Goal: Task Accomplishment & Management: Manage account settings

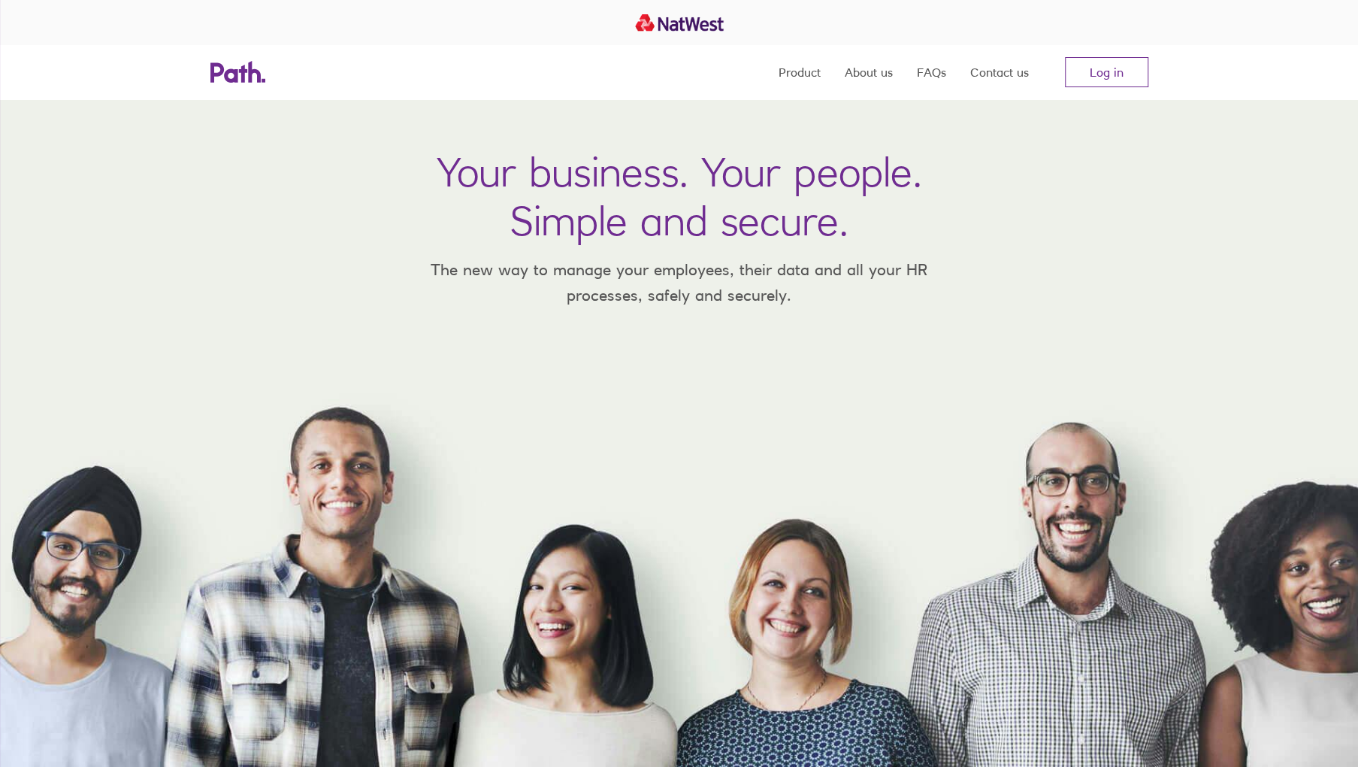
click at [1089, 66] on link "Log in" at bounding box center [1106, 72] width 83 height 30
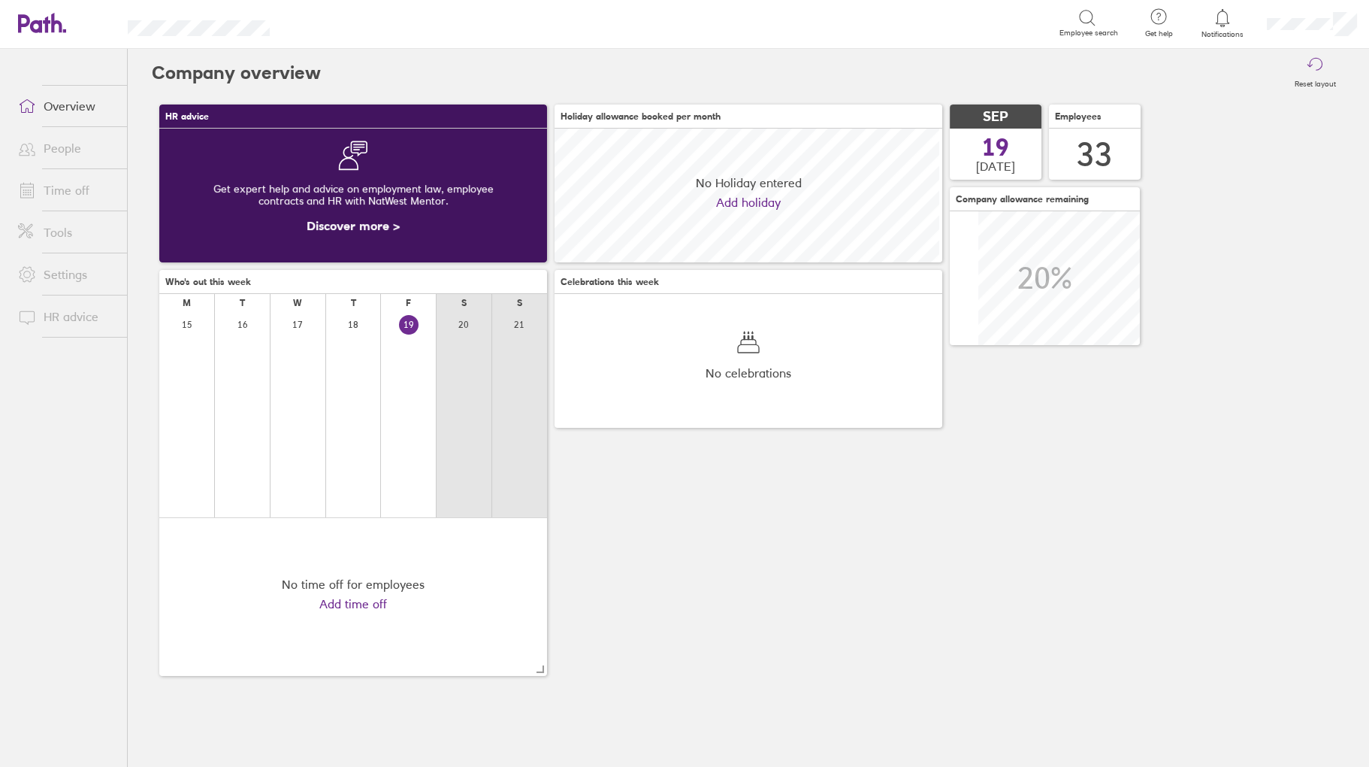
scroll to position [134, 388]
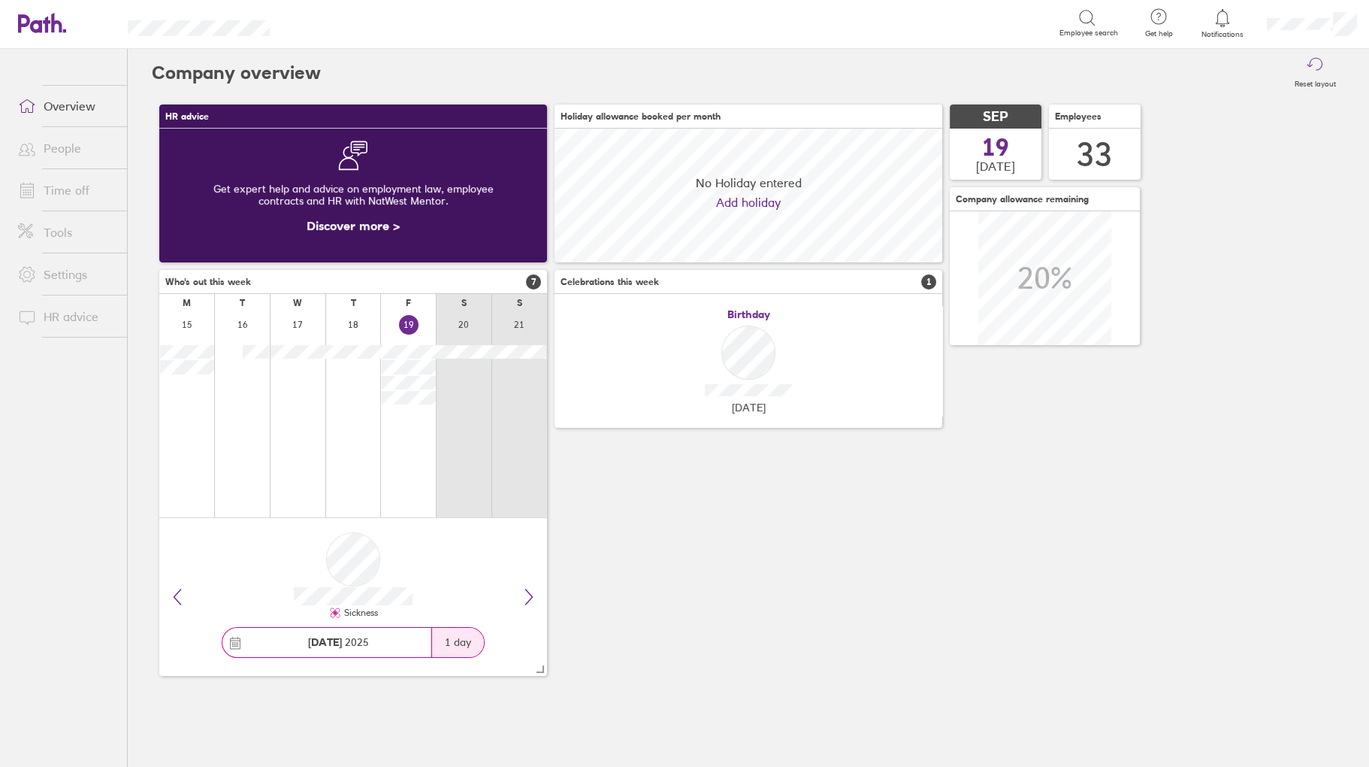
click at [67, 192] on link "Time off" at bounding box center [66, 190] width 121 height 30
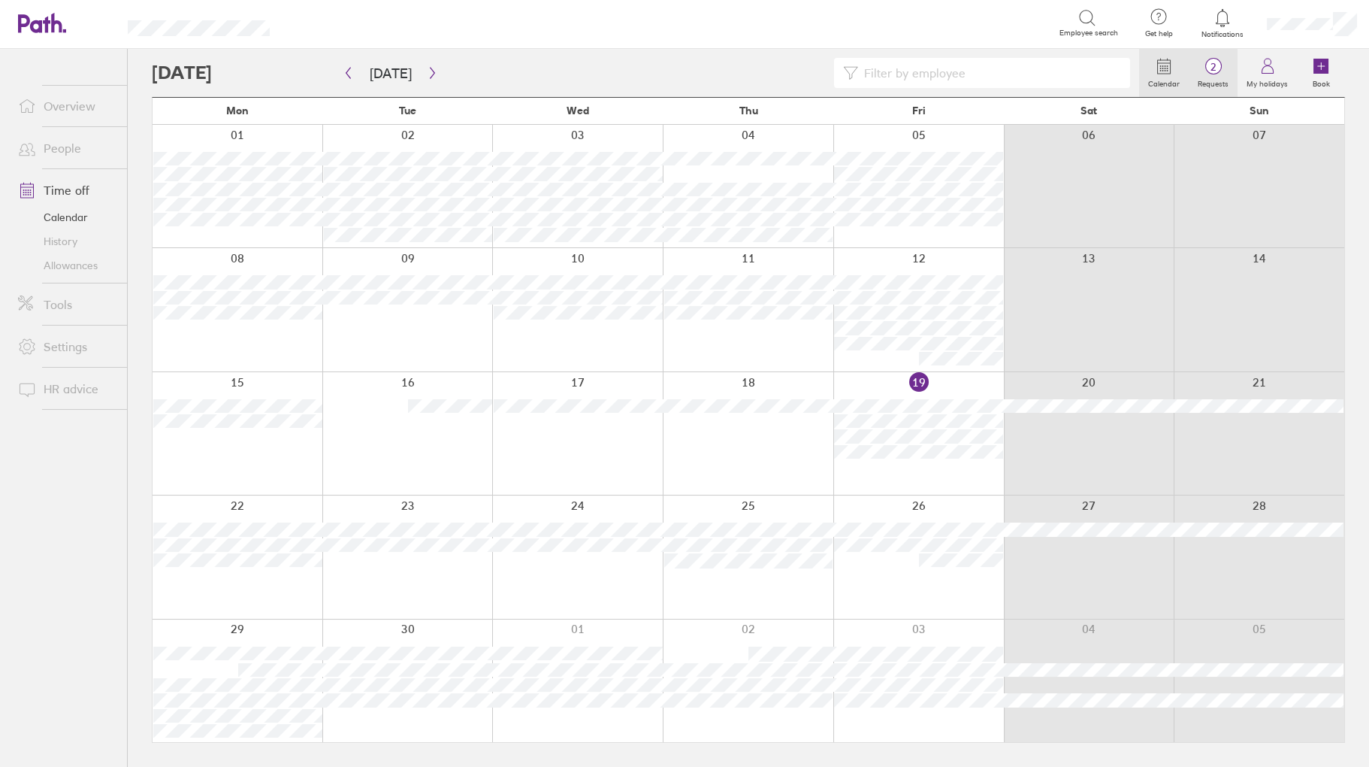
click at [1210, 68] on span "2" at bounding box center [1213, 67] width 49 height 12
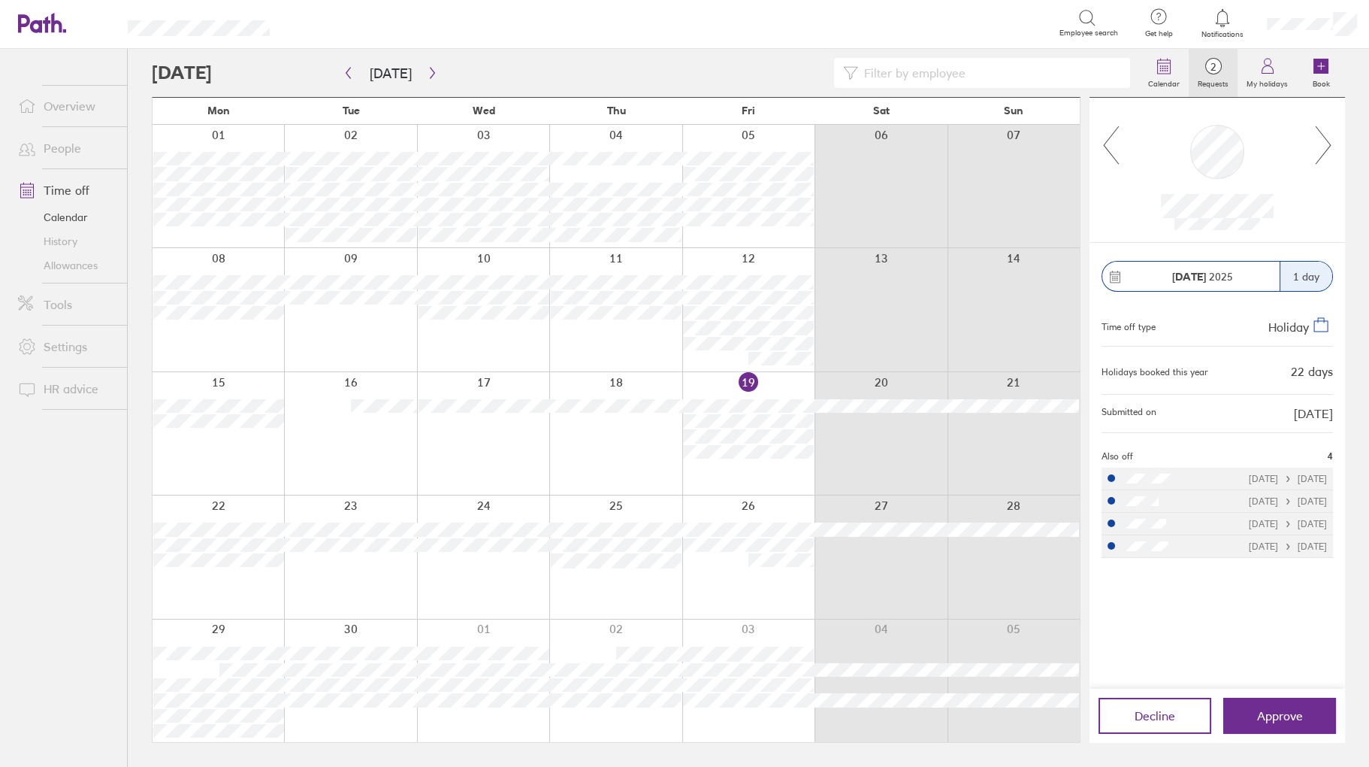
click at [59, 153] on link "People" at bounding box center [66, 148] width 121 height 30
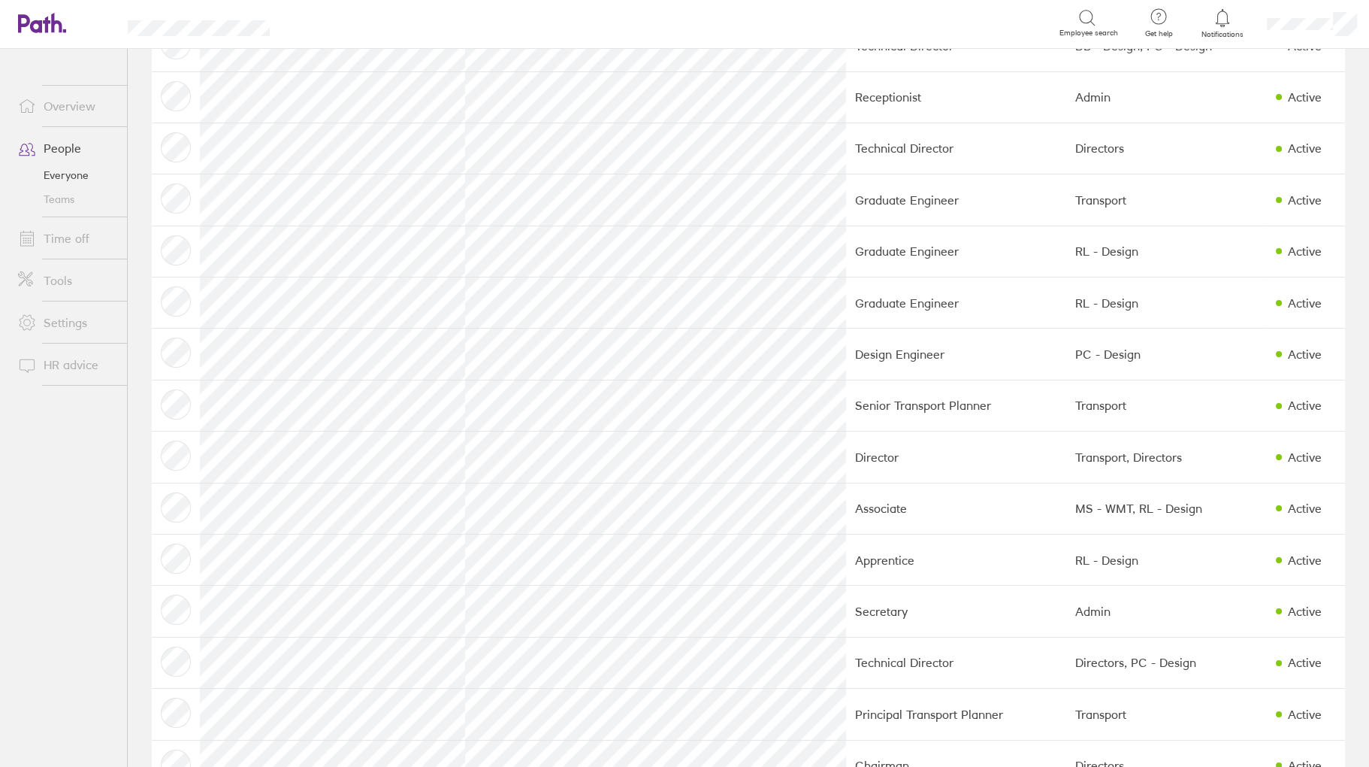
scroll to position [451, 0]
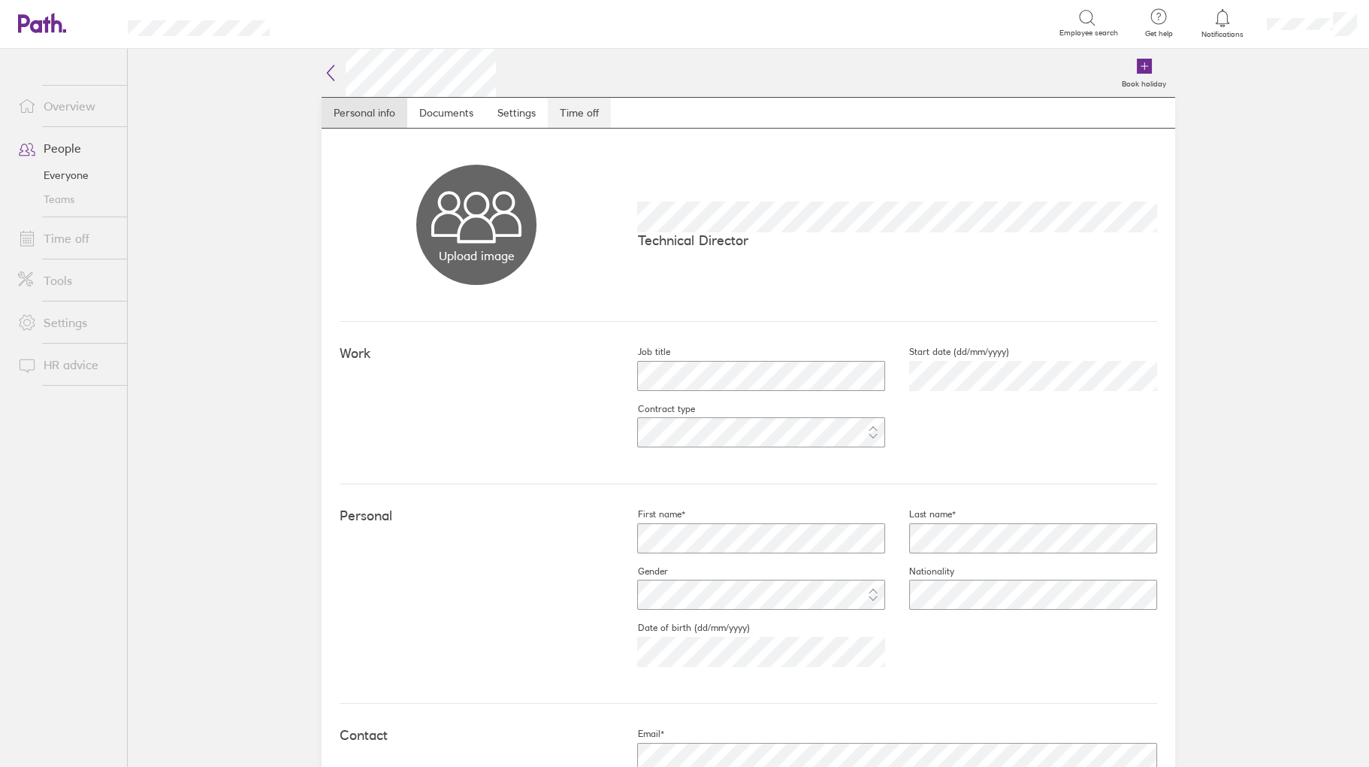
click at [574, 107] on link "Time off" at bounding box center [579, 113] width 63 height 30
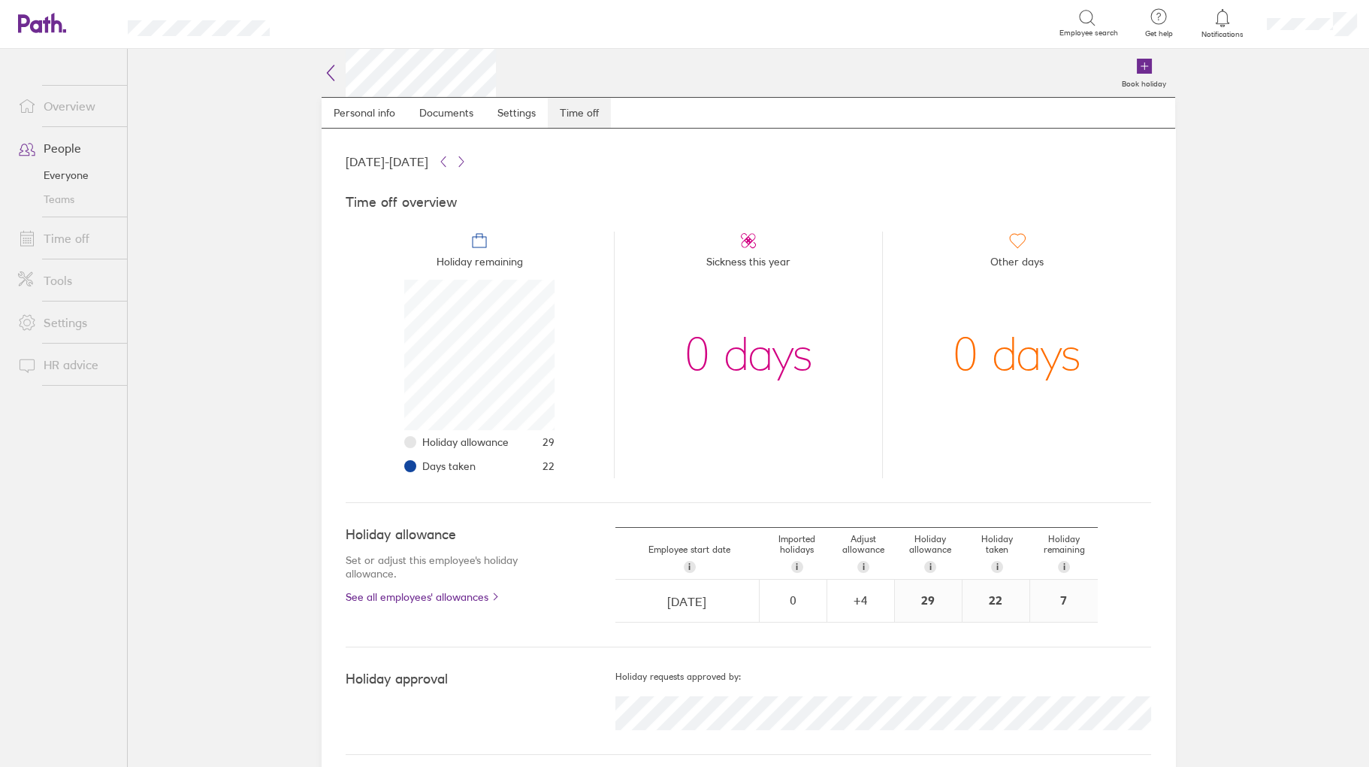
scroll to position [150, 150]
click at [72, 239] on link "Time off" at bounding box center [66, 238] width 121 height 30
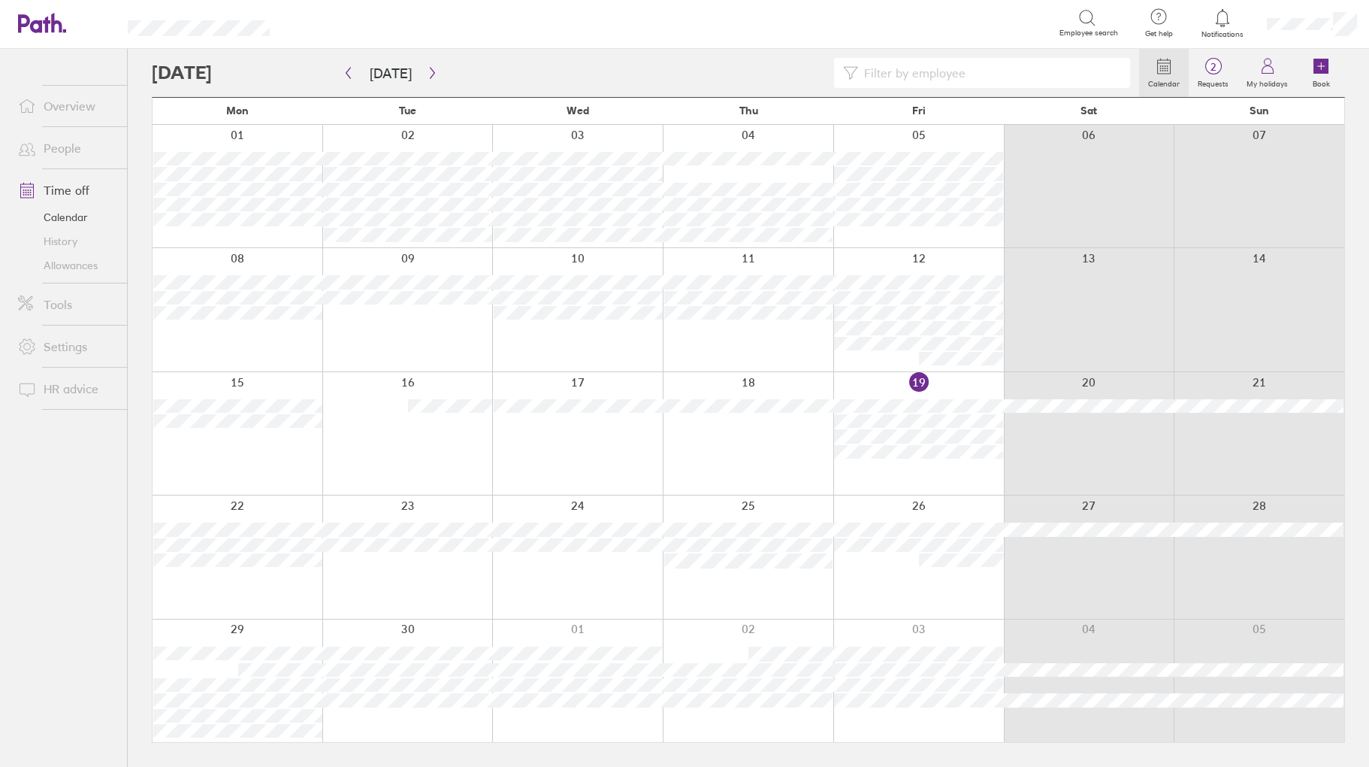
click at [1217, 75] on label "Requests" at bounding box center [1213, 82] width 49 height 14
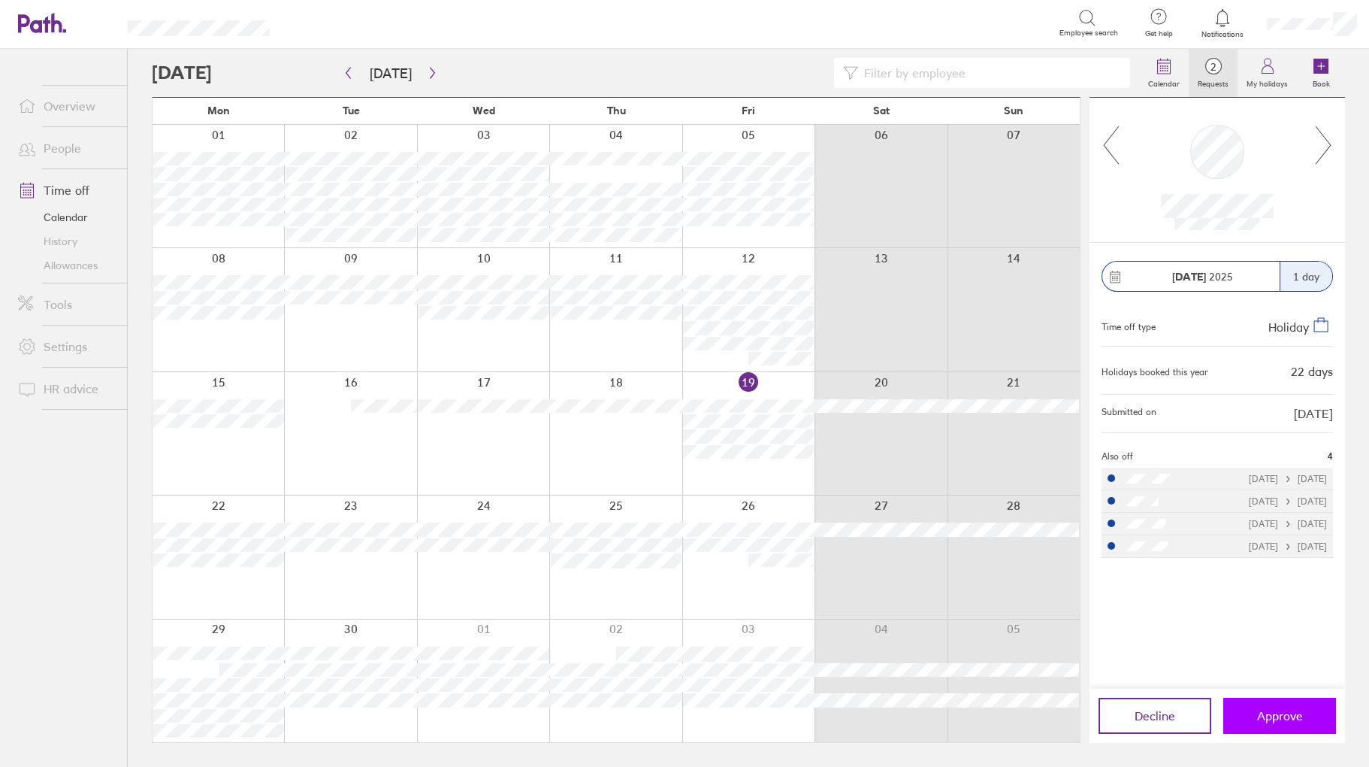
click at [1265, 706] on button "Approve" at bounding box center [1280, 715] width 113 height 36
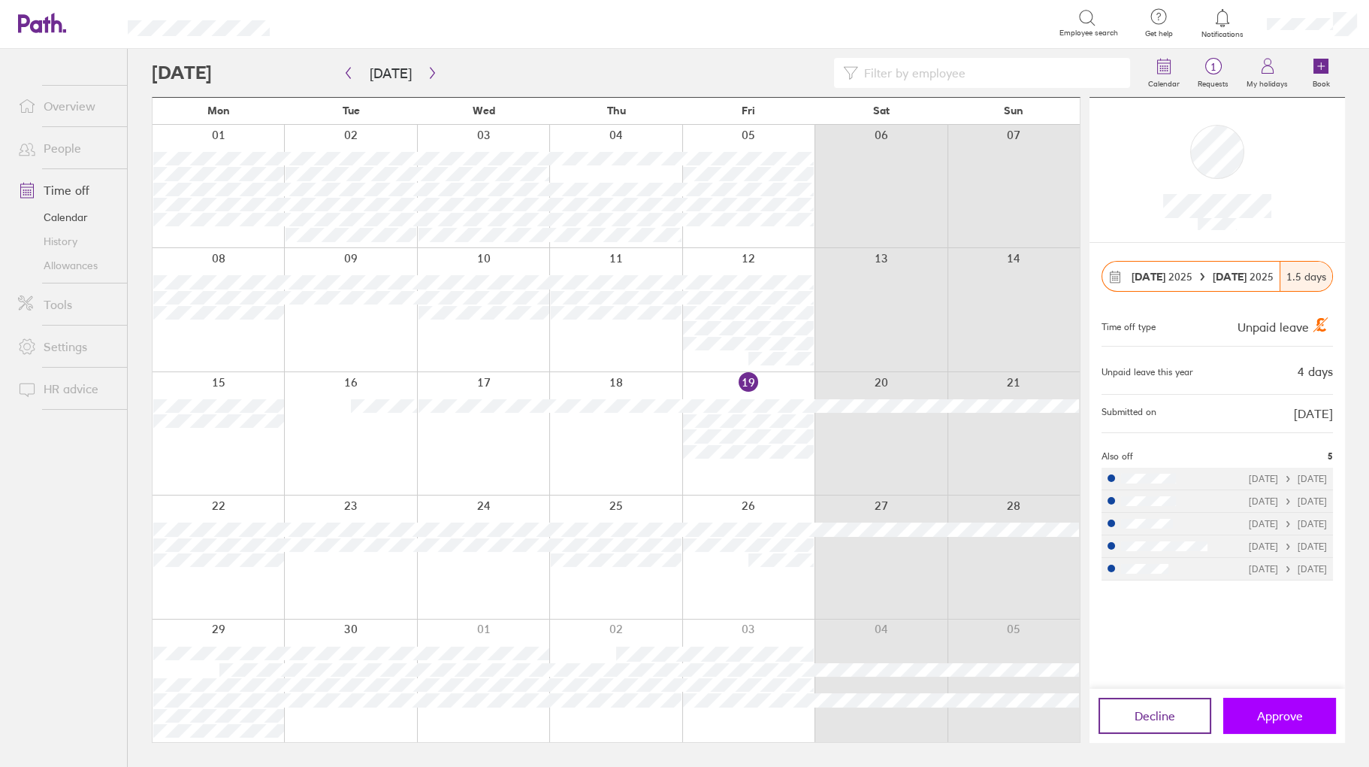
click at [1265, 707] on button "Approve" at bounding box center [1280, 715] width 113 height 36
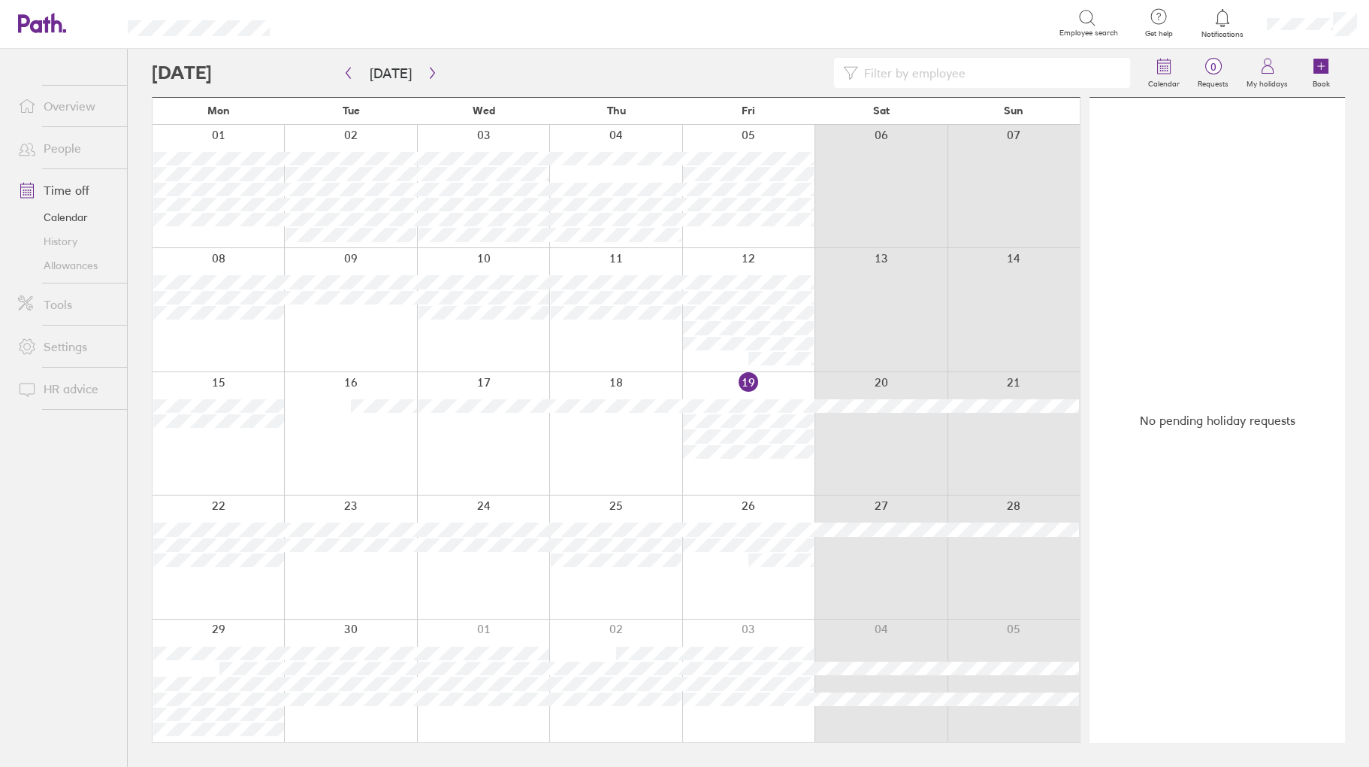
click at [49, 482] on ul "Overview People Time off Calendar History Allowances Tools Settings HR advice" at bounding box center [63, 383] width 127 height 668
click at [568, 32] on div "Search" at bounding box center [681, 22] width 756 height 23
click at [86, 145] on link "People" at bounding box center [66, 148] width 121 height 30
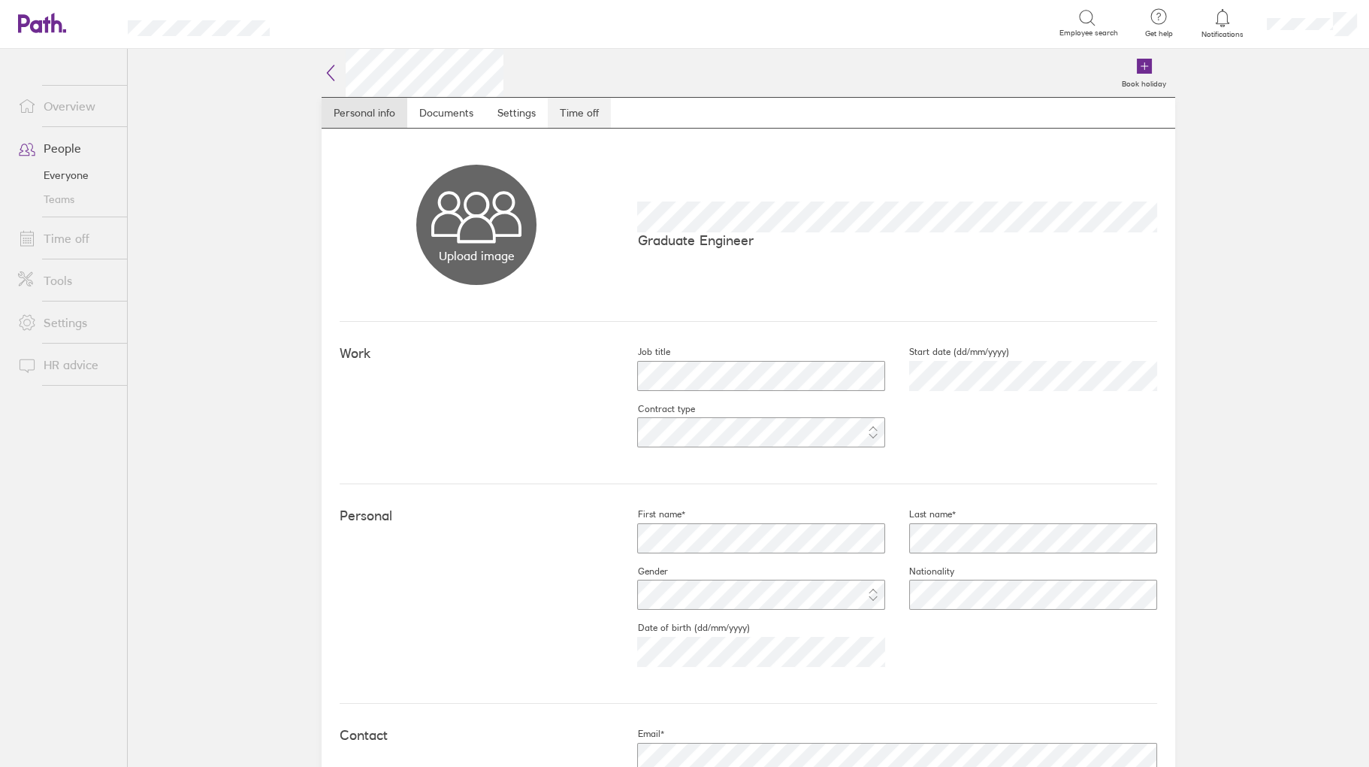
click at [576, 98] on link "Time off" at bounding box center [579, 113] width 63 height 30
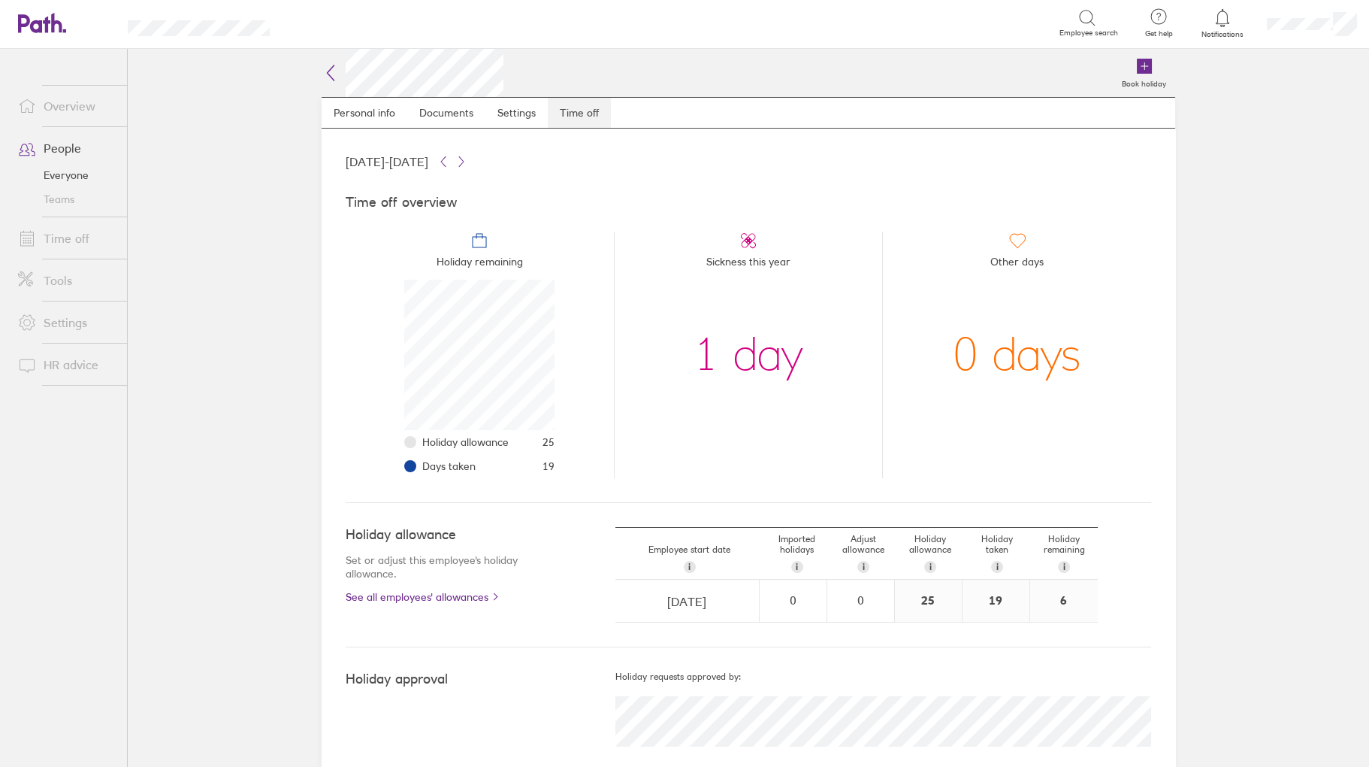
scroll to position [150, 150]
click at [71, 241] on link "Time off" at bounding box center [66, 238] width 121 height 30
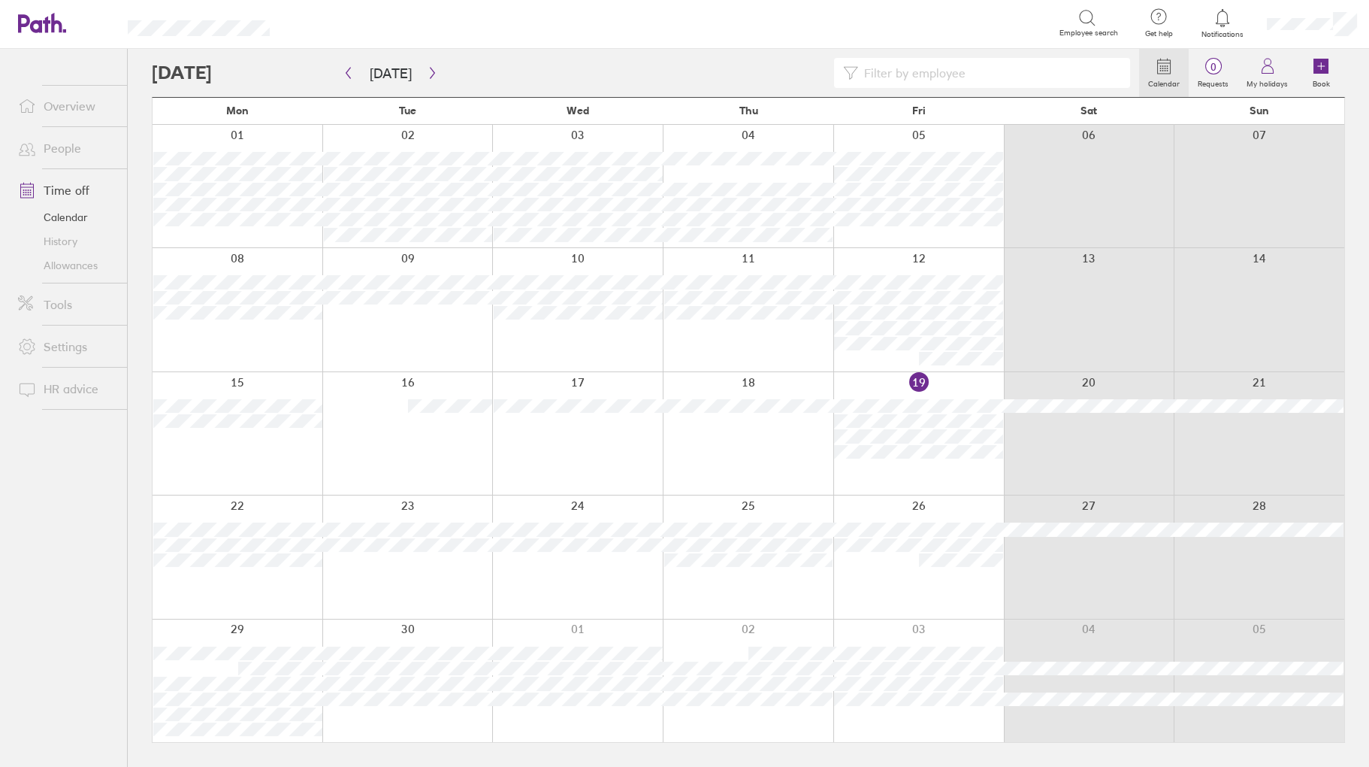
click at [922, 71] on input at bounding box center [989, 73] width 263 height 29
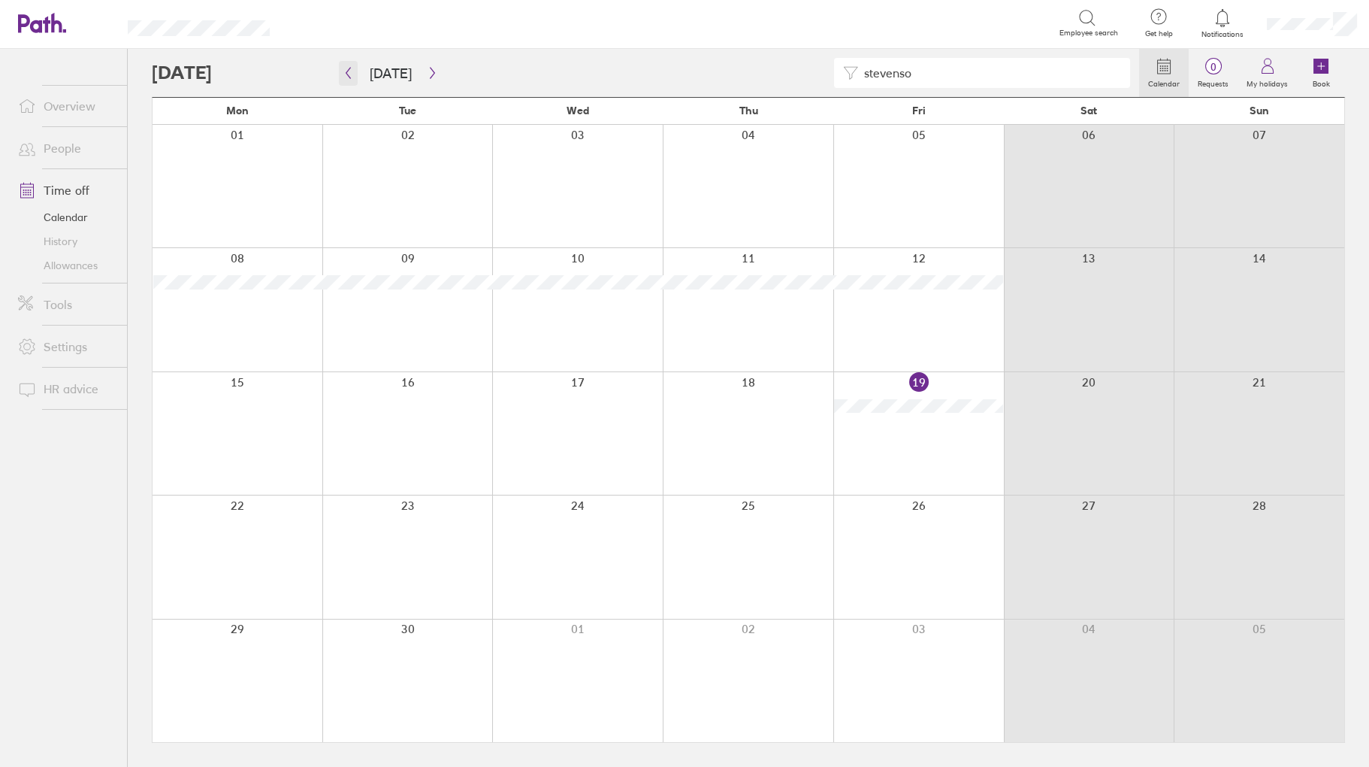
type input "stevenso"
click at [355, 70] on button "button" at bounding box center [348, 73] width 19 height 25
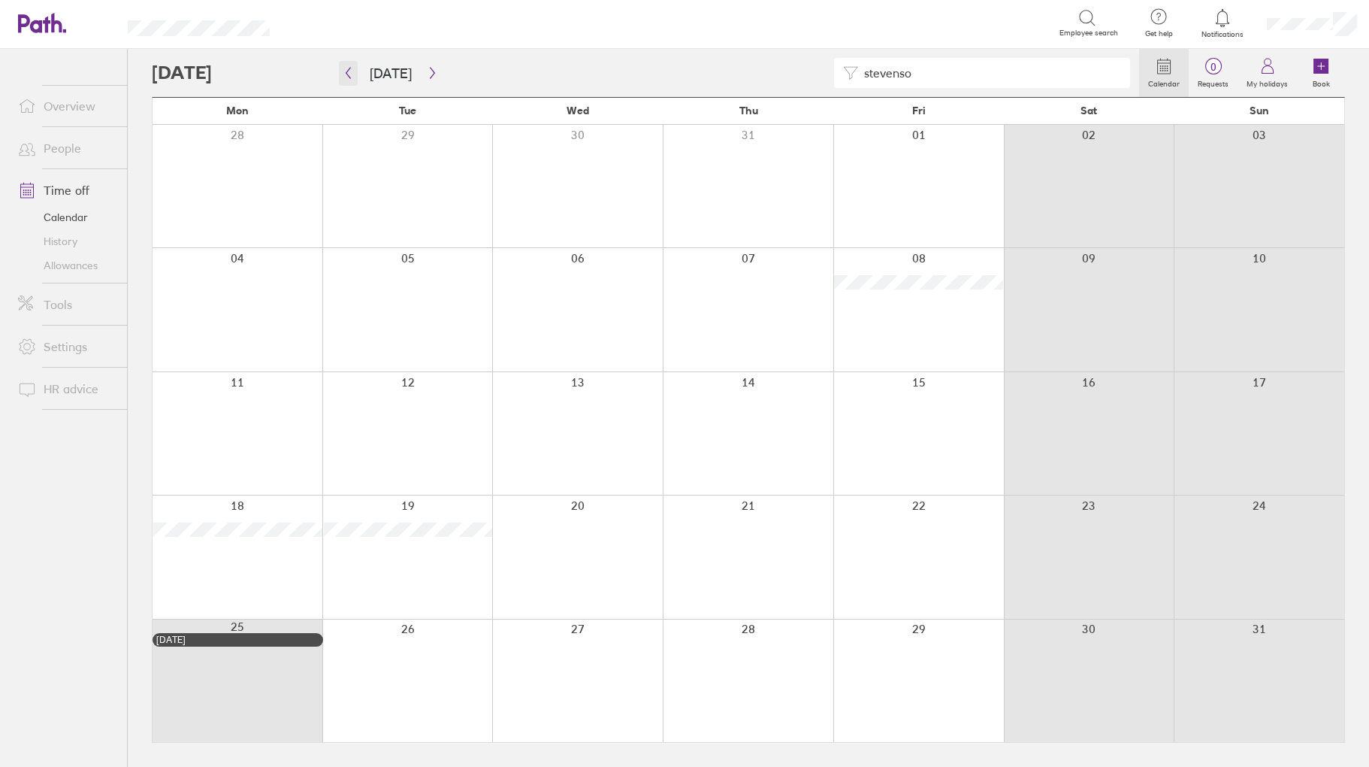
click at [355, 70] on button "button" at bounding box center [348, 73] width 19 height 25
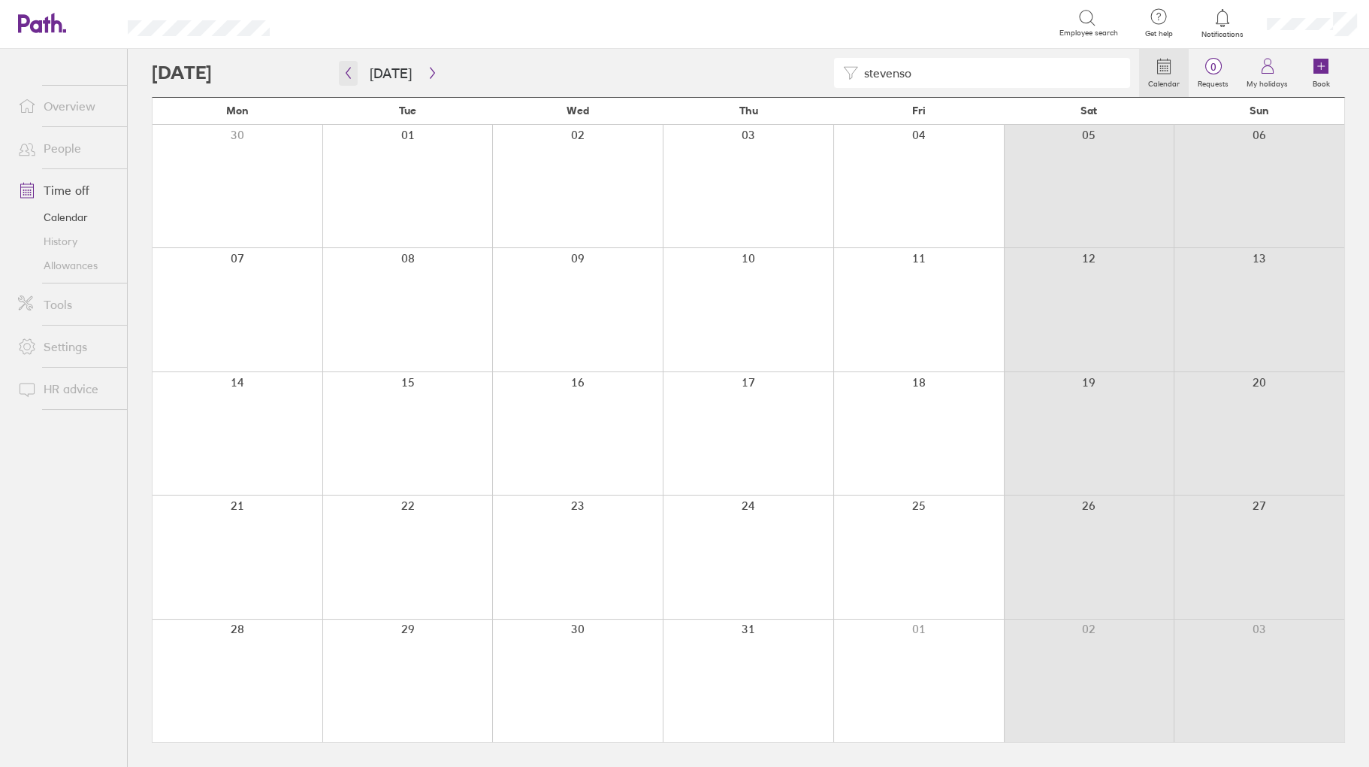
click at [355, 70] on button "button" at bounding box center [348, 73] width 19 height 25
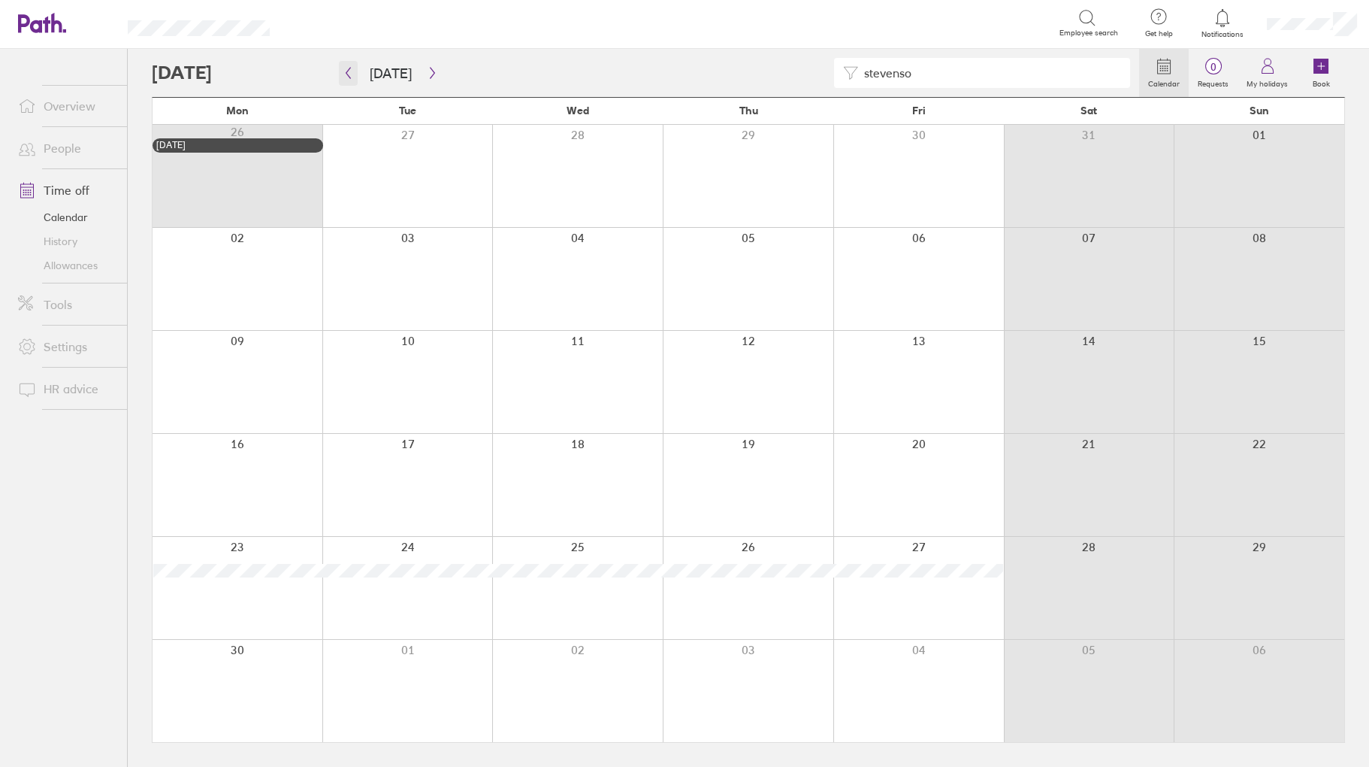
click at [343, 73] on icon "button" at bounding box center [348, 73] width 11 height 12
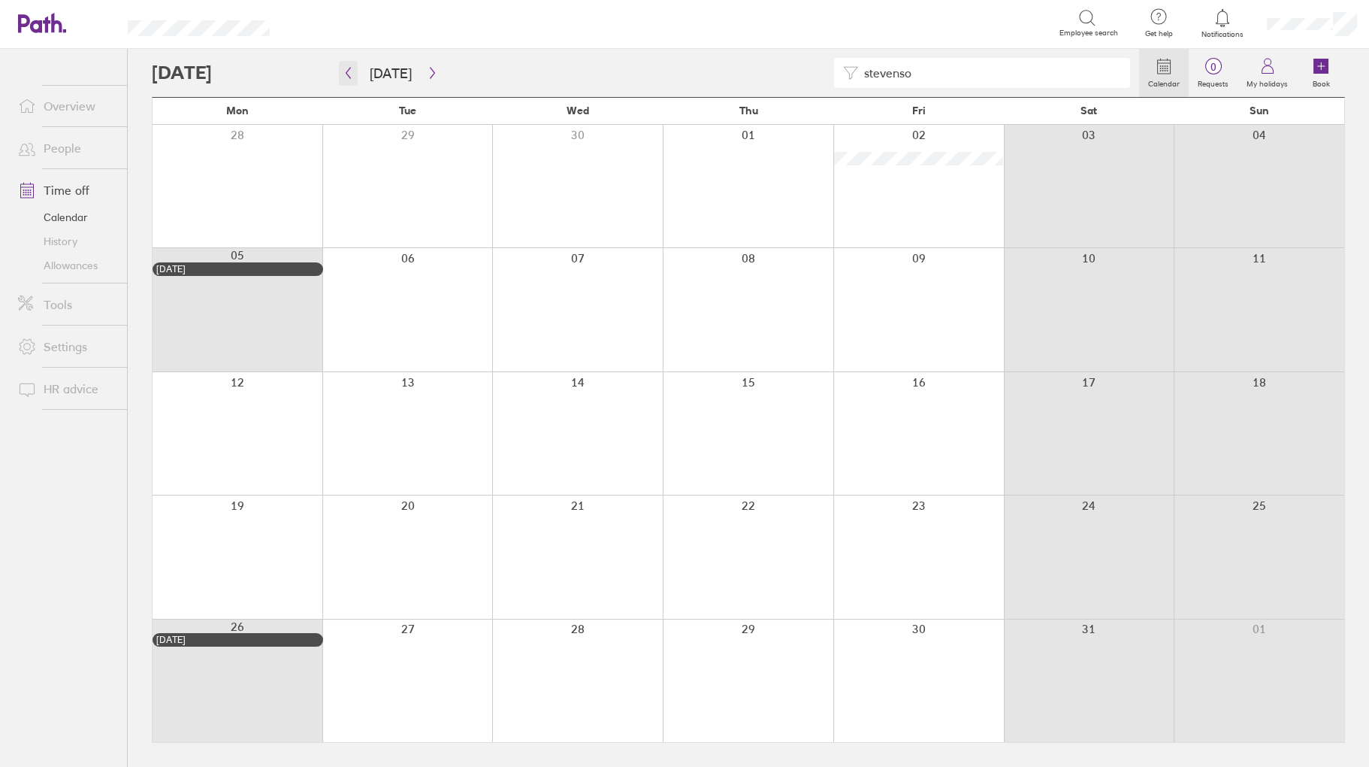
click at [343, 73] on icon "button" at bounding box center [348, 73] width 11 height 12
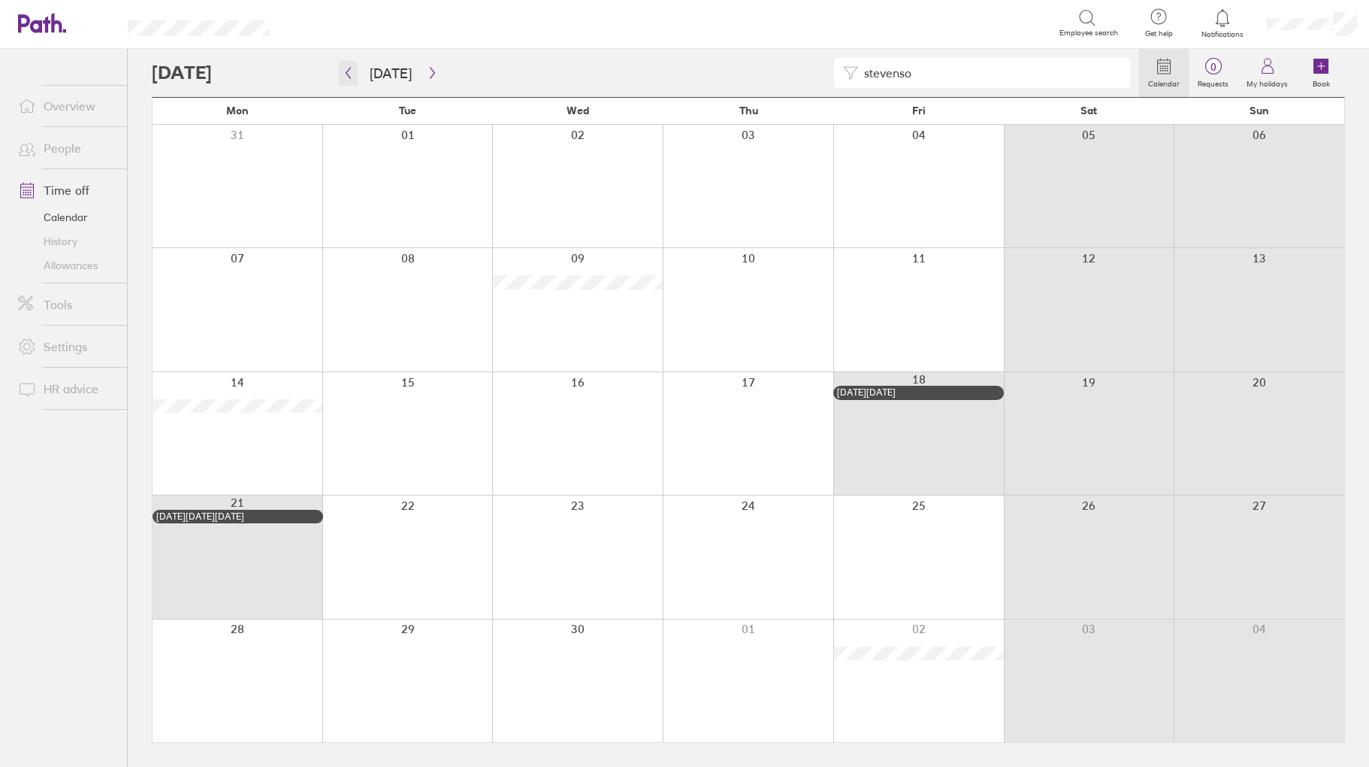
click at [343, 73] on icon "button" at bounding box center [348, 73] width 11 height 12
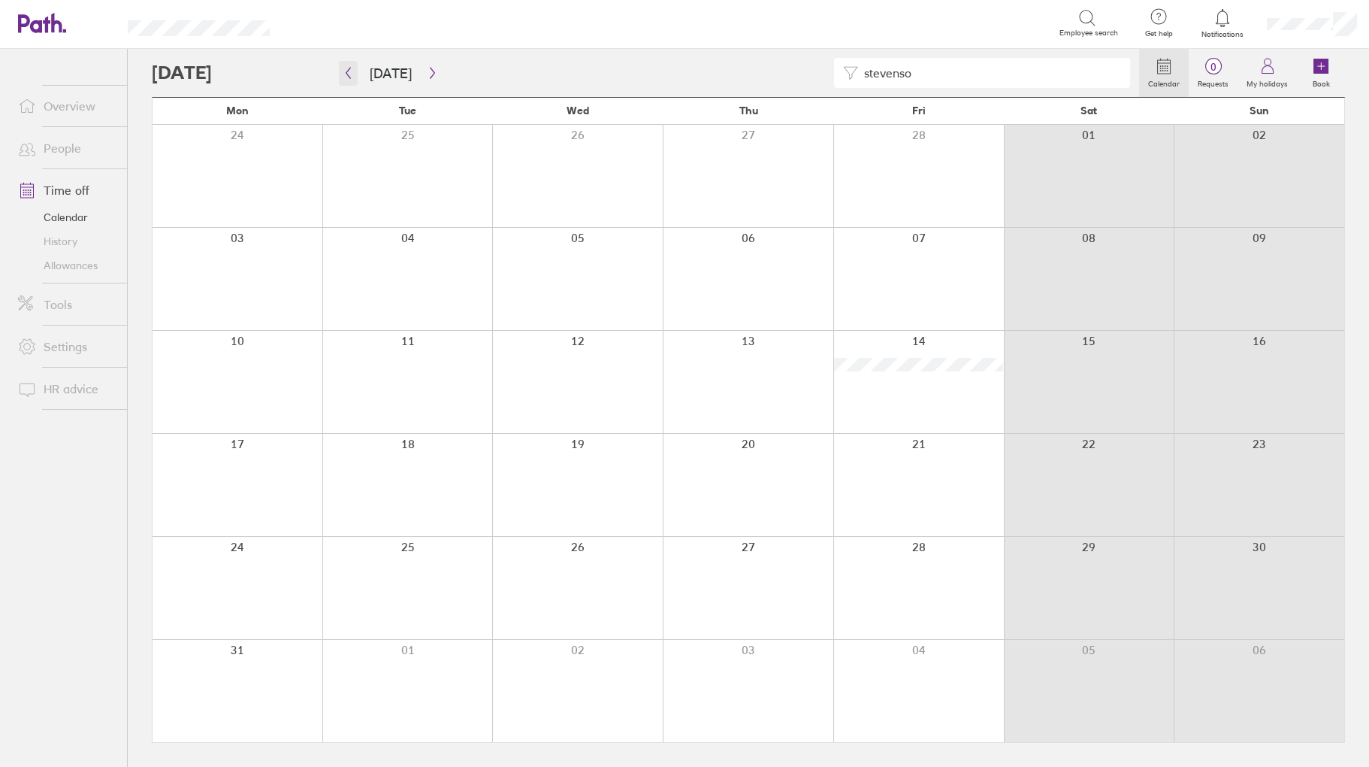
click at [343, 73] on icon "button" at bounding box center [348, 73] width 11 height 12
